Goal: Task Accomplishment & Management: Manage account settings

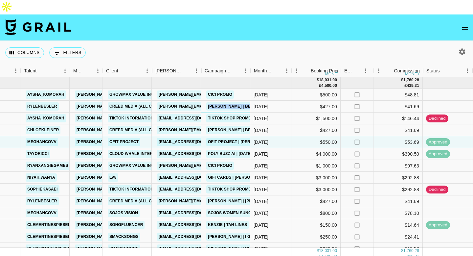
scroll to position [0, 116]
copy link "[PERSON_NAME][EMAIL_ADDRESS][DOMAIN_NAME]"
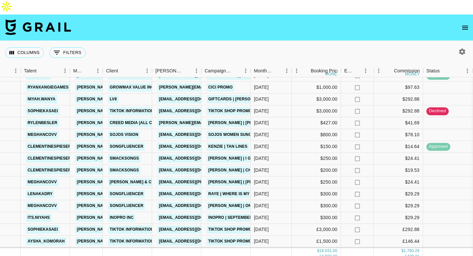
scroll to position [89, 116]
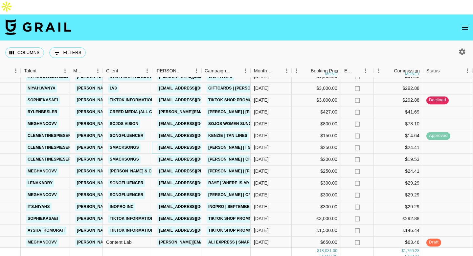
click at [184, 143] on link "[EMAIL_ADDRESS][DOMAIN_NAME]" at bounding box center [194, 147] width 74 height 8
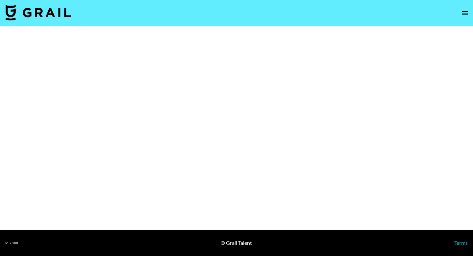
select select "Multi"
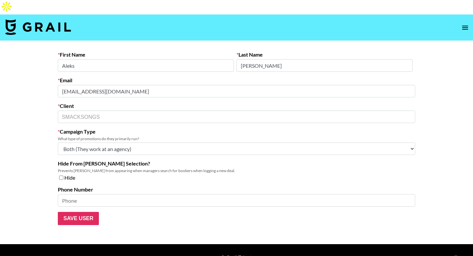
click at [153, 142] on select "Choose Type... Song Promos Brand Promos Both (They work at an agency)" at bounding box center [237, 148] width 358 height 12
